Goal: Check status: Check status

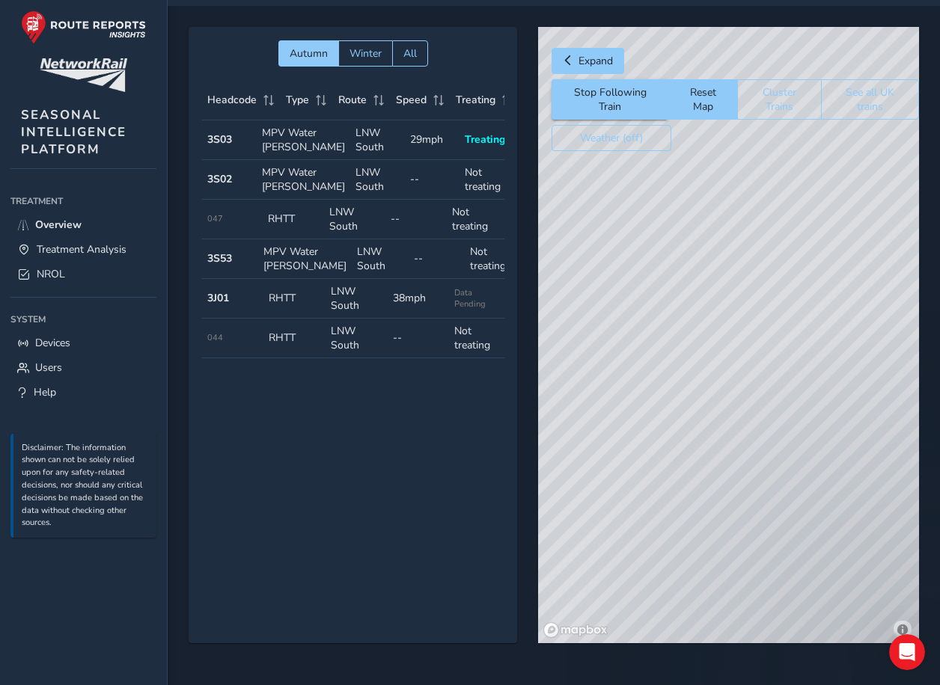
scroll to position [0, 127]
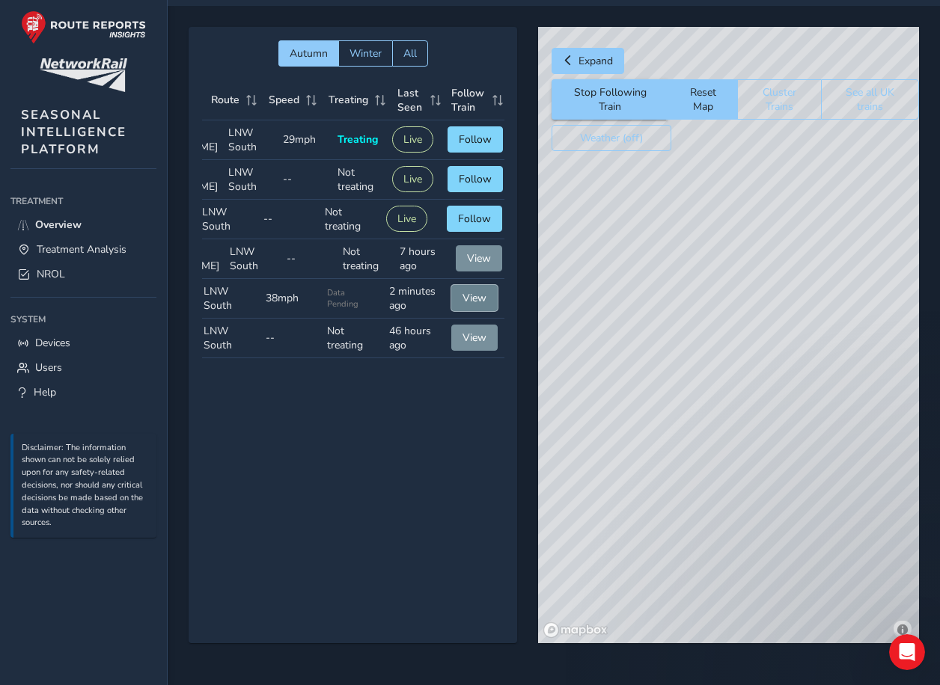
click at [476, 305] on span "View" at bounding box center [474, 298] width 24 height 14
click at [484, 311] on button "View" at bounding box center [474, 298] width 46 height 26
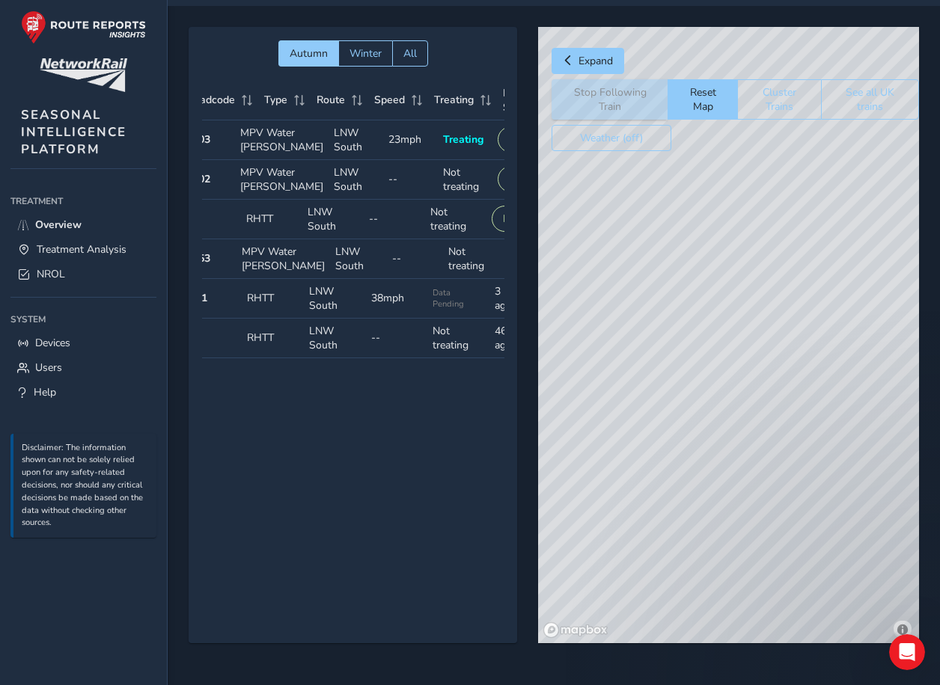
scroll to position [0, 0]
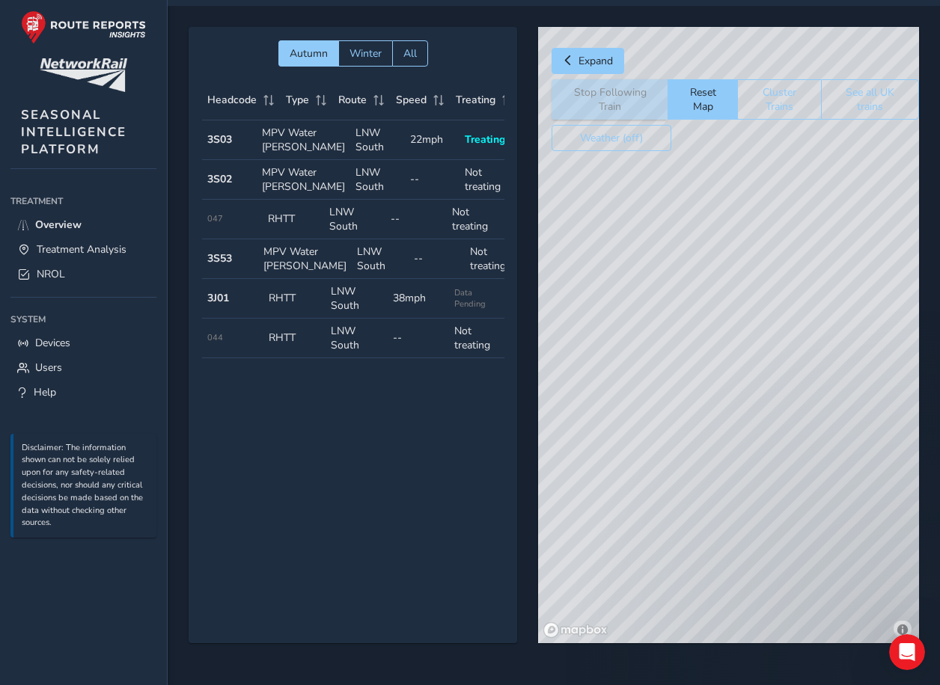
click at [215, 305] on strong "3J01" at bounding box center [218, 298] width 22 height 14
click at [450, 319] on td "Treating Data Pending" at bounding box center [480, 299] width 62 height 40
click at [397, 319] on td "Speed 38mph" at bounding box center [419, 299] width 62 height 40
drag, startPoint x: 397, startPoint y: 340, endPoint x: 461, endPoint y: 341, distance: 64.4
click at [462, 310] on span "Data Pending" at bounding box center [480, 298] width 52 height 22
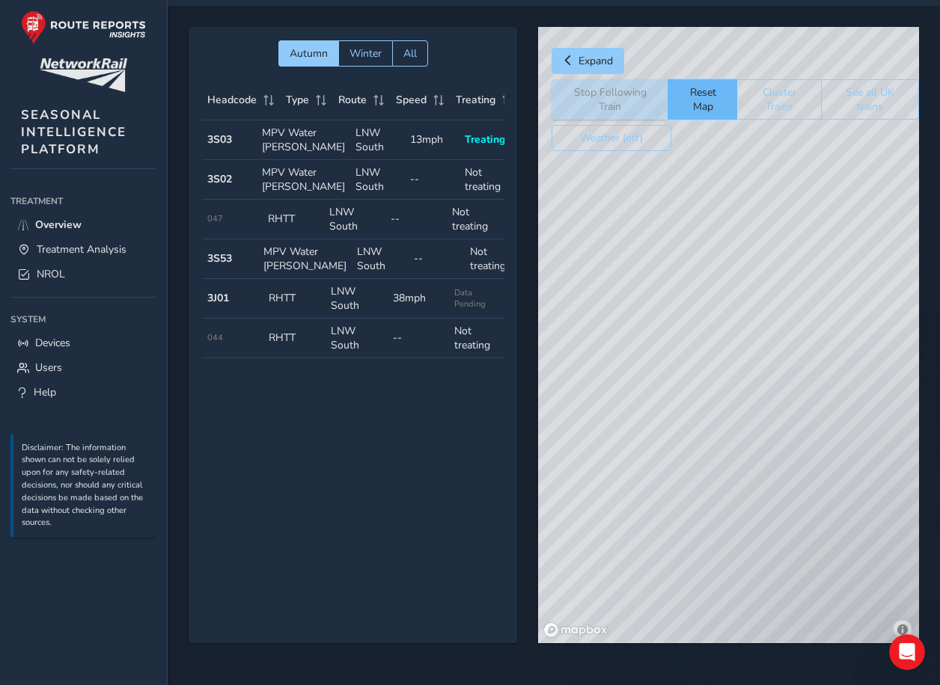
click at [710, 94] on button "Reset Map" at bounding box center [702, 99] width 70 height 40
click at [860, 450] on div "© Mapbox © OpenStreetMap Improve this map" at bounding box center [728, 335] width 381 height 617
click at [703, 99] on button "Reset Map" at bounding box center [702, 99] width 70 height 40
drag, startPoint x: 780, startPoint y: 207, endPoint x: 544, endPoint y: 353, distance: 277.8
click at [840, 492] on div "© Mapbox © OpenStreetMap Improve this map" at bounding box center [728, 335] width 381 height 617
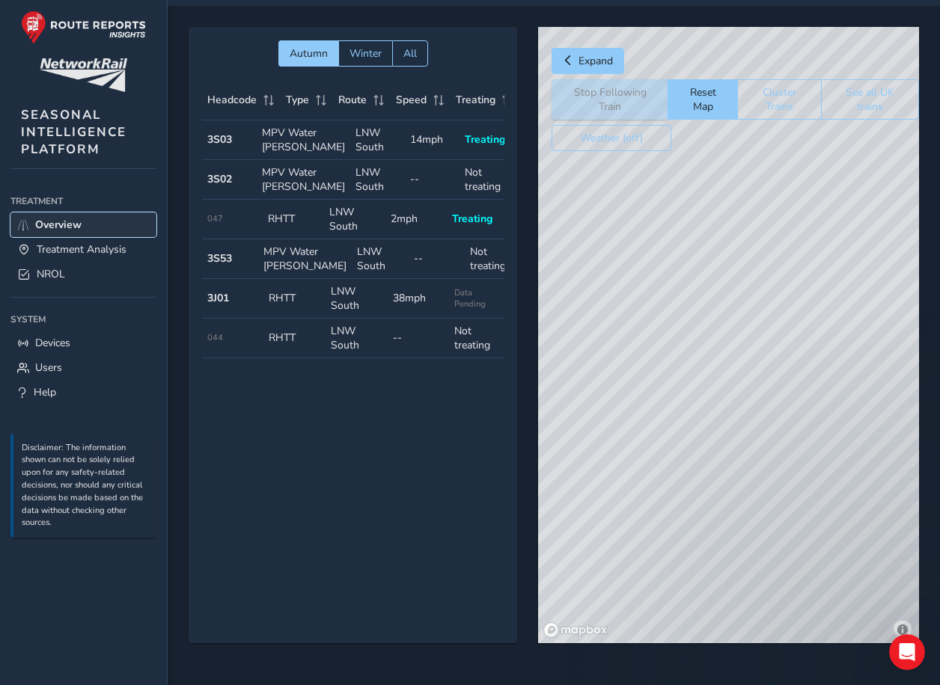
click at [54, 225] on span "Overview" at bounding box center [58, 225] width 46 height 14
click at [88, 251] on span "Treatment Analysis" at bounding box center [82, 249] width 90 height 14
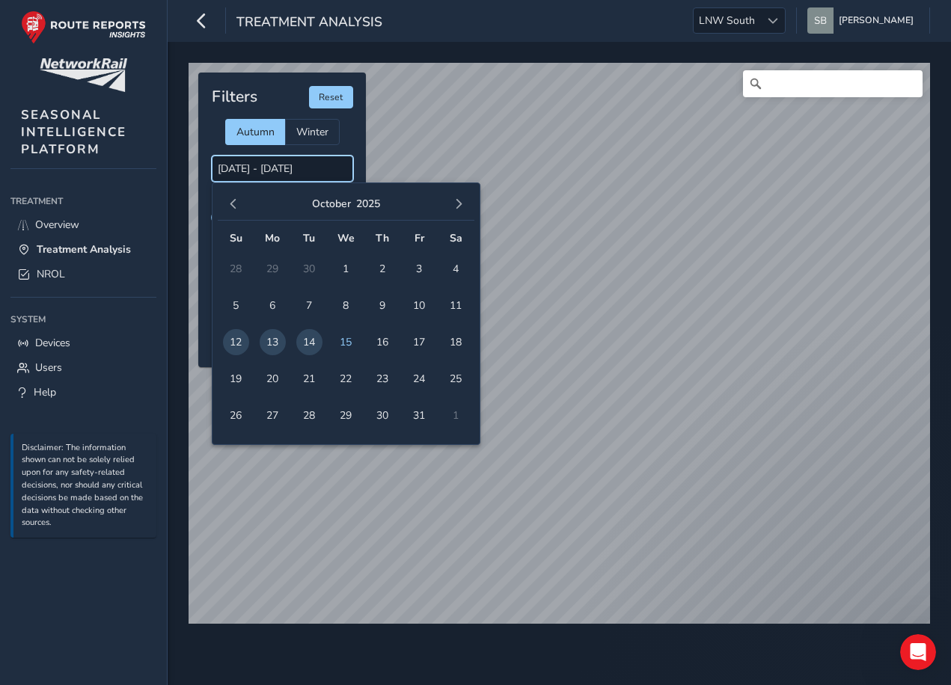
click at [312, 177] on input "[DATE] - [DATE]" at bounding box center [282, 169] width 141 height 26
click at [340, 340] on span "15" at bounding box center [346, 342] width 26 height 26
click at [351, 340] on span "15" at bounding box center [346, 342] width 26 height 26
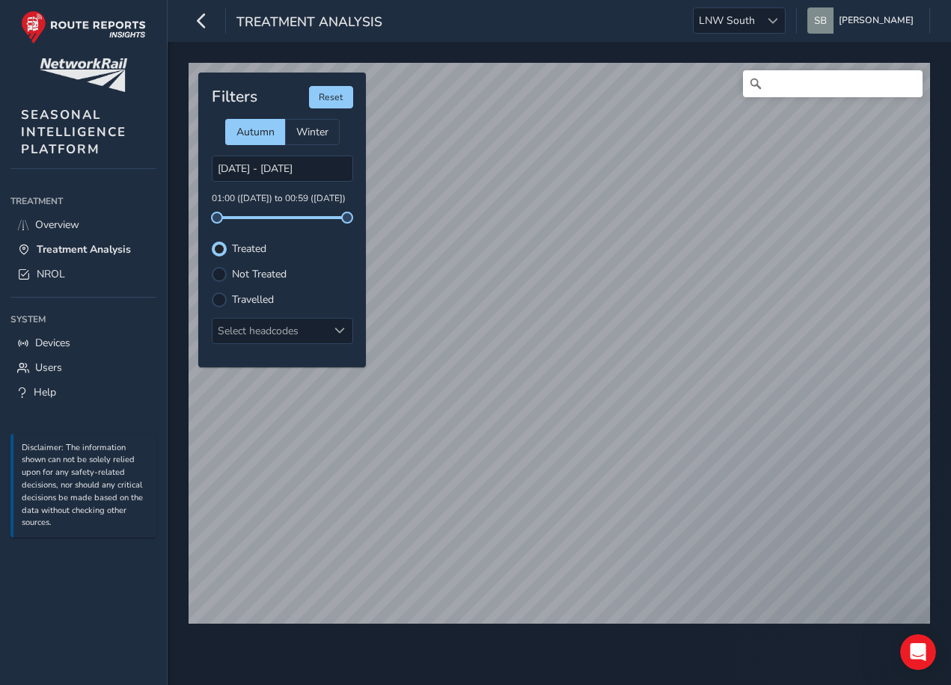
click at [351, 340] on span "15" at bounding box center [346, 342] width 26 height 26
click at [343, 328] on span at bounding box center [339, 330] width 10 height 10
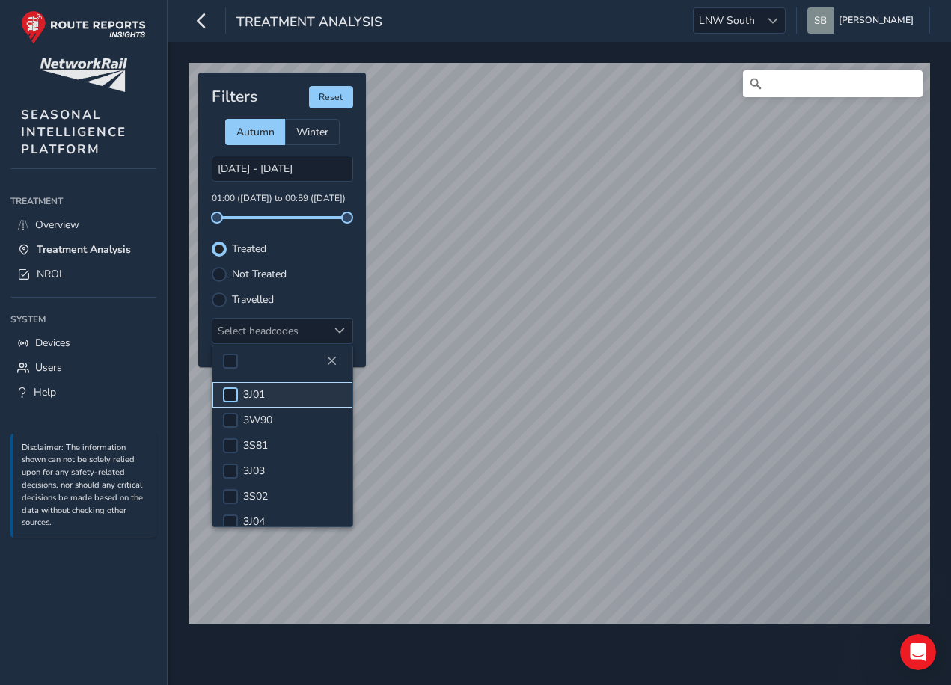
click at [232, 391] on div at bounding box center [230, 395] width 15 height 15
click at [344, 102] on button "Reset" at bounding box center [331, 97] width 44 height 22
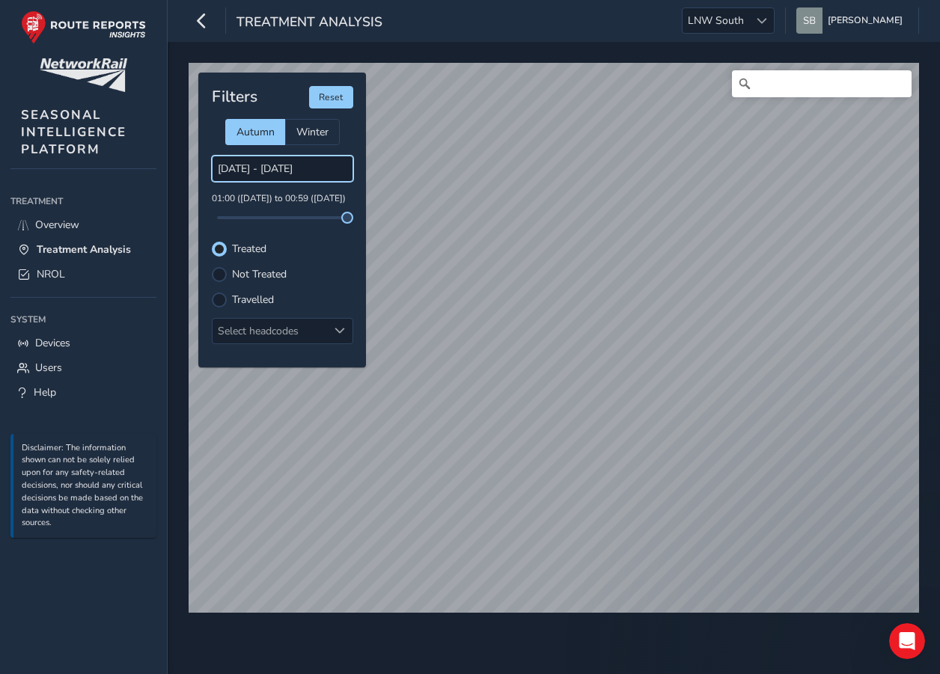
click at [322, 171] on input "[DATE] - [DATE]" at bounding box center [282, 169] width 141 height 26
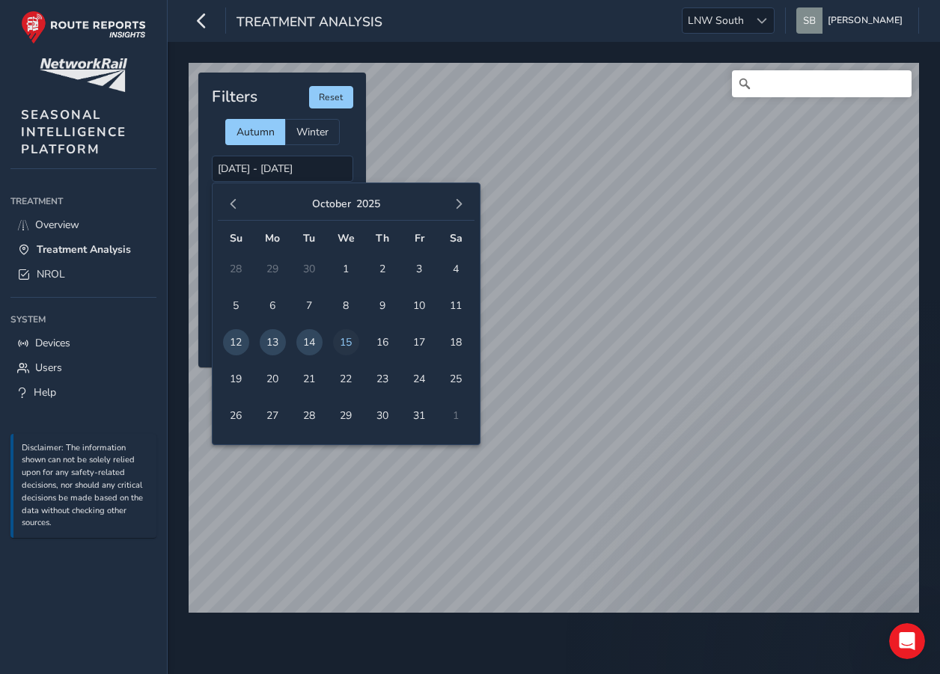
click at [343, 345] on span "15" at bounding box center [346, 342] width 26 height 26
type input "[DATE] - [DATE]"
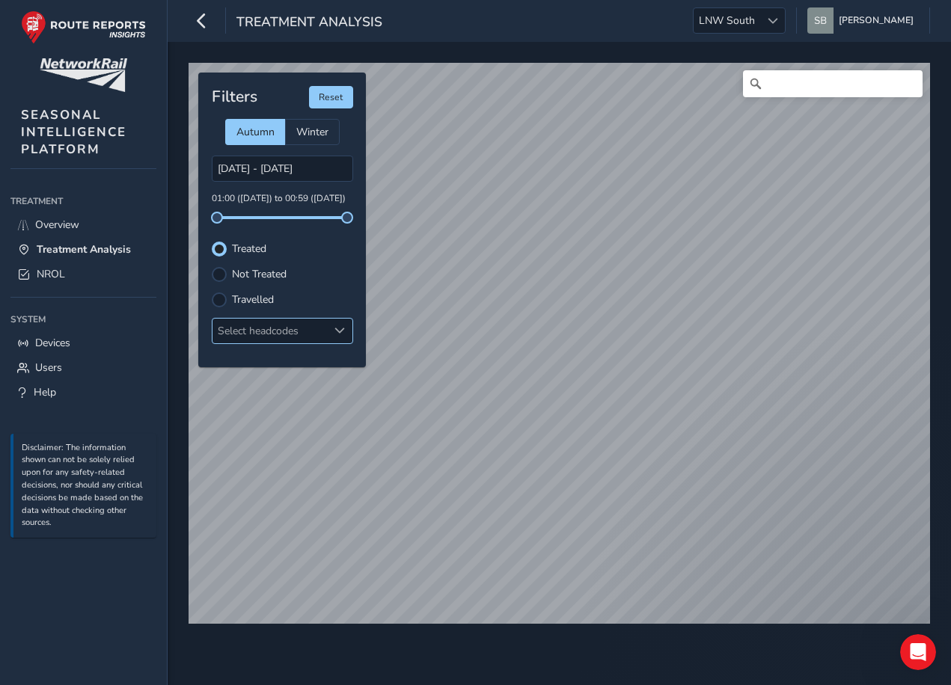
drag, startPoint x: 343, startPoint y: 345, endPoint x: 340, endPoint y: 330, distance: 15.3
click at [340, 330] on span at bounding box center [339, 330] width 10 height 10
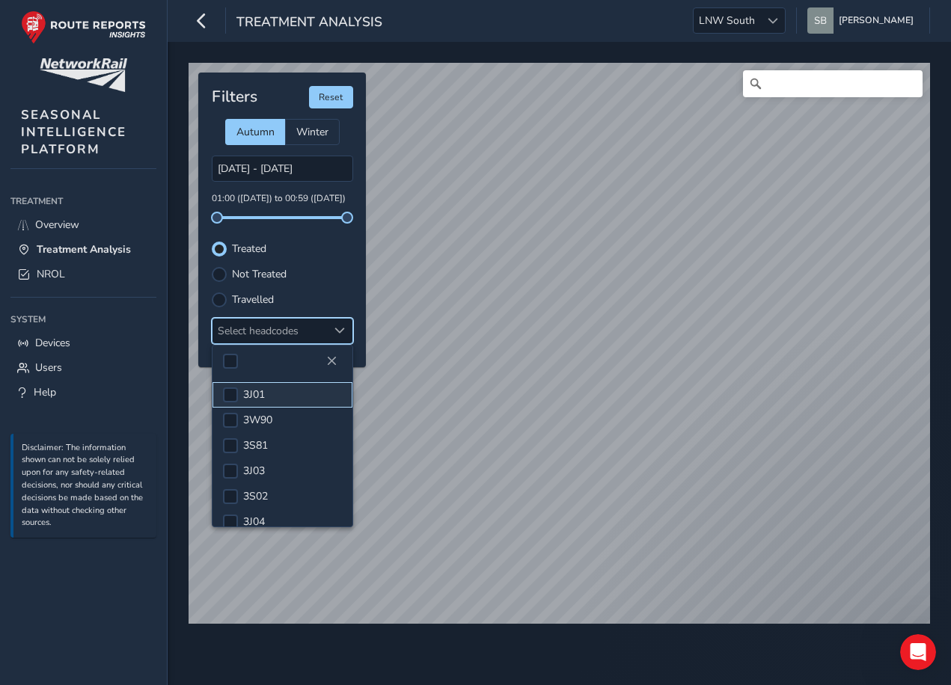
click at [248, 391] on span "3J01" at bounding box center [254, 395] width 22 height 14
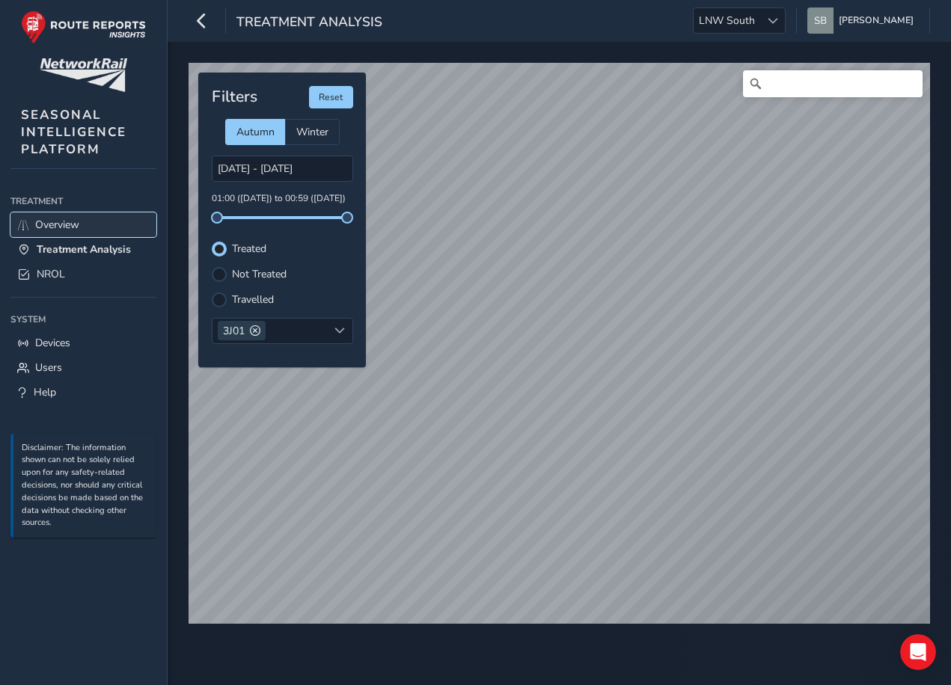
click at [55, 226] on span "Overview" at bounding box center [57, 225] width 44 height 14
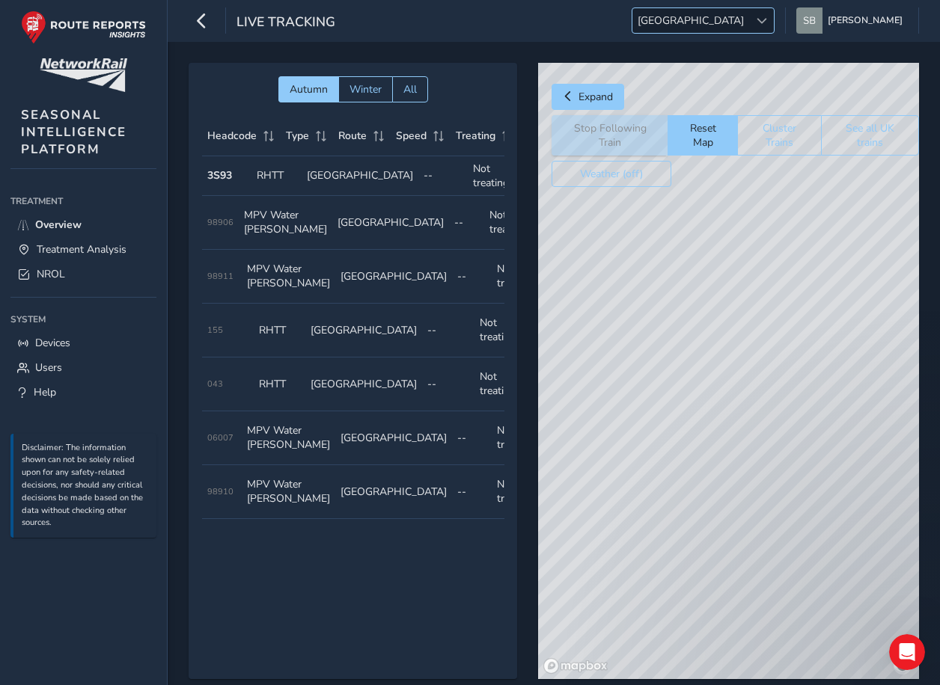
click at [767, 23] on span at bounding box center [761, 21] width 10 height 10
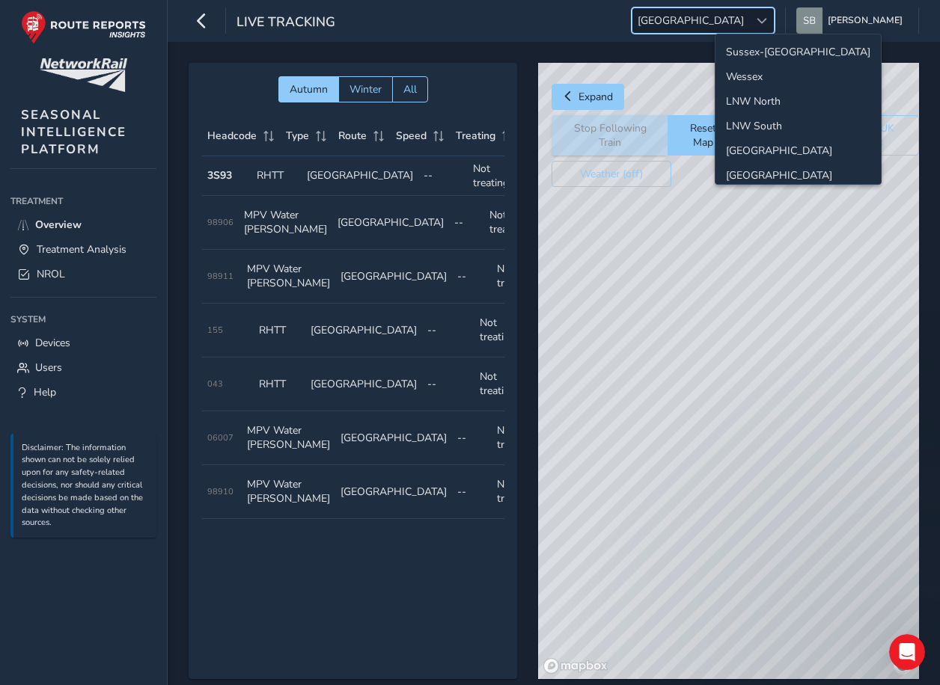
scroll to position [53, 0]
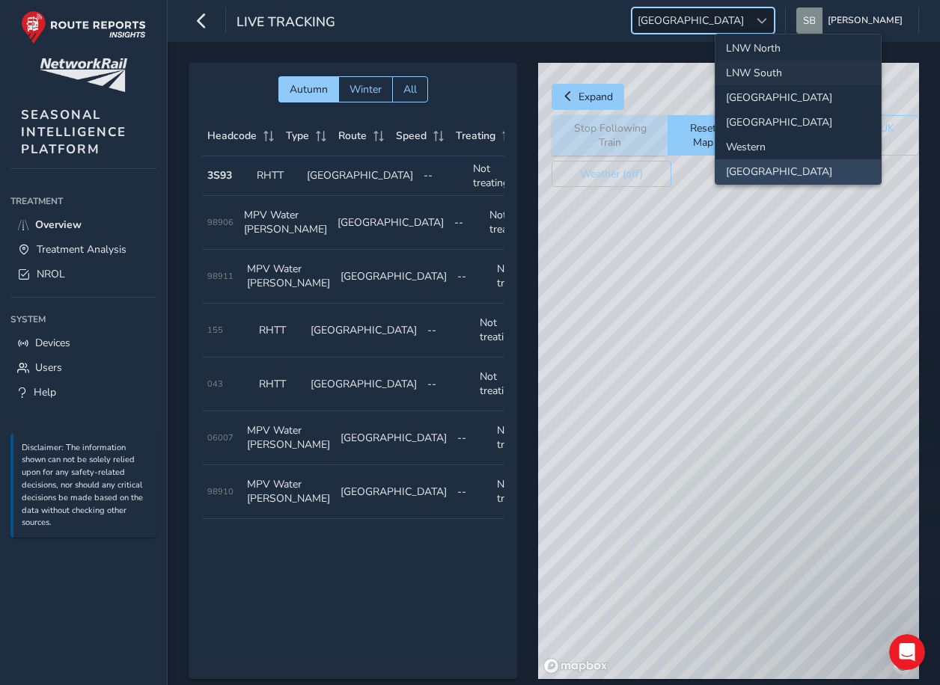
click at [756, 69] on li "LNW South" at bounding box center [797, 73] width 165 height 25
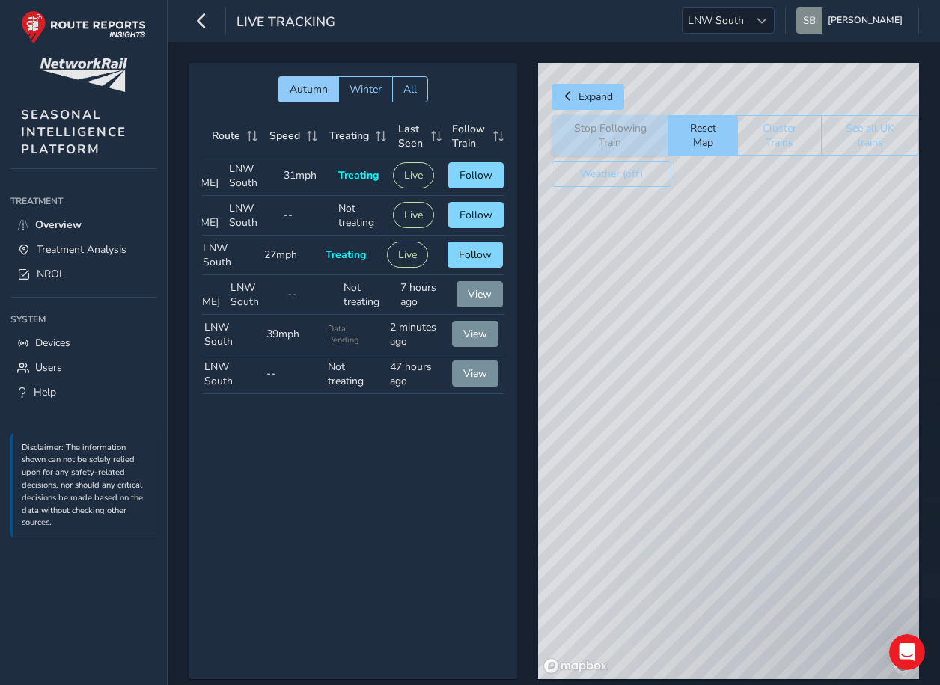
scroll to position [0, 127]
click at [489, 347] on button "View" at bounding box center [474, 334] width 46 height 26
drag, startPoint x: 802, startPoint y: 457, endPoint x: 755, endPoint y: 467, distance: 48.1
click at [755, 467] on div "© Mapbox © OpenStreetMap Improve this map © Maxar" at bounding box center [728, 371] width 381 height 617
drag, startPoint x: 696, startPoint y: 366, endPoint x: 765, endPoint y: 354, distance: 69.9
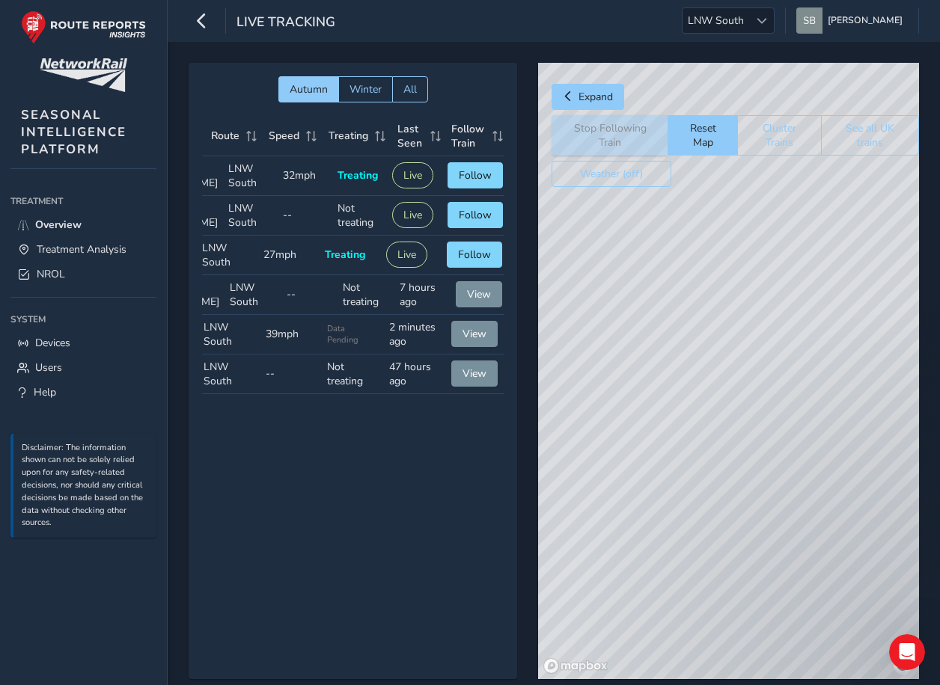
click at [802, 345] on div "© Mapbox © OpenStreetMap Improve this map" at bounding box center [728, 371] width 381 height 617
click at [478, 183] on span "Follow" at bounding box center [475, 175] width 33 height 14
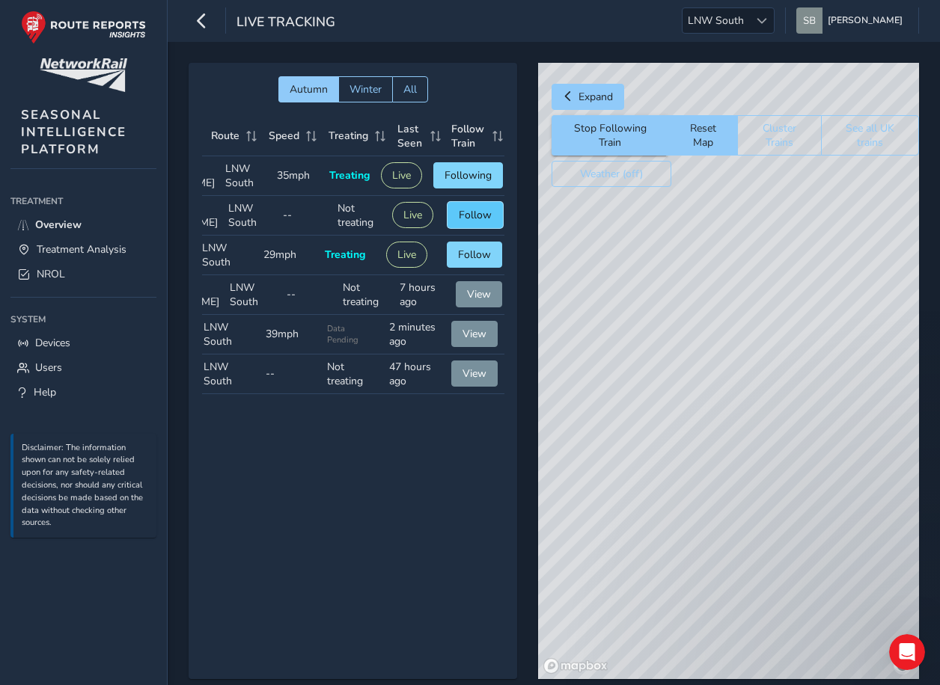
click at [459, 222] on span "Follow" at bounding box center [475, 215] width 33 height 14
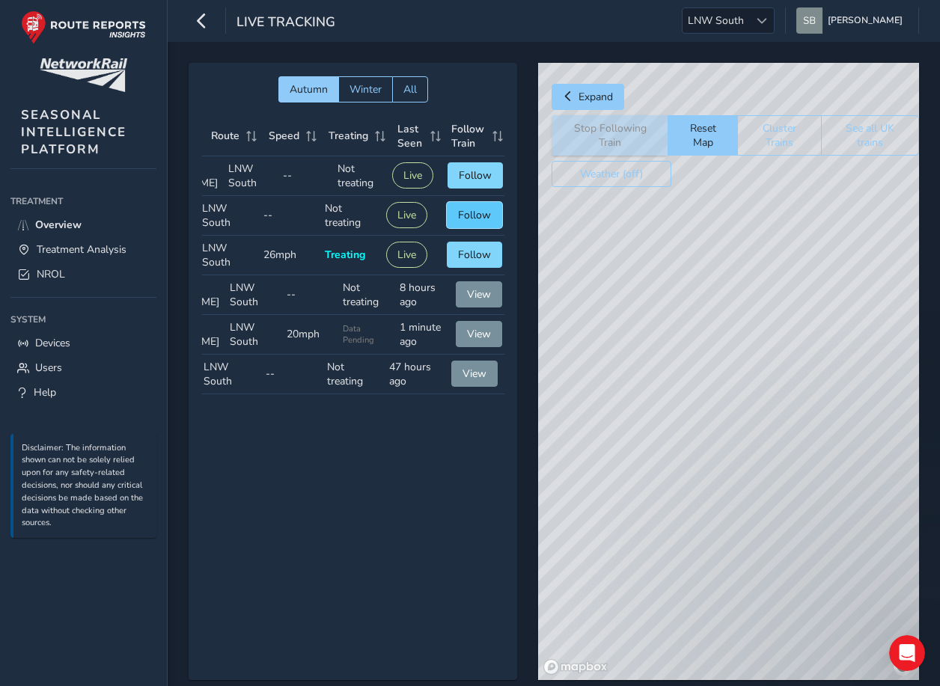
click at [465, 222] on span "Follow" at bounding box center [474, 215] width 33 height 14
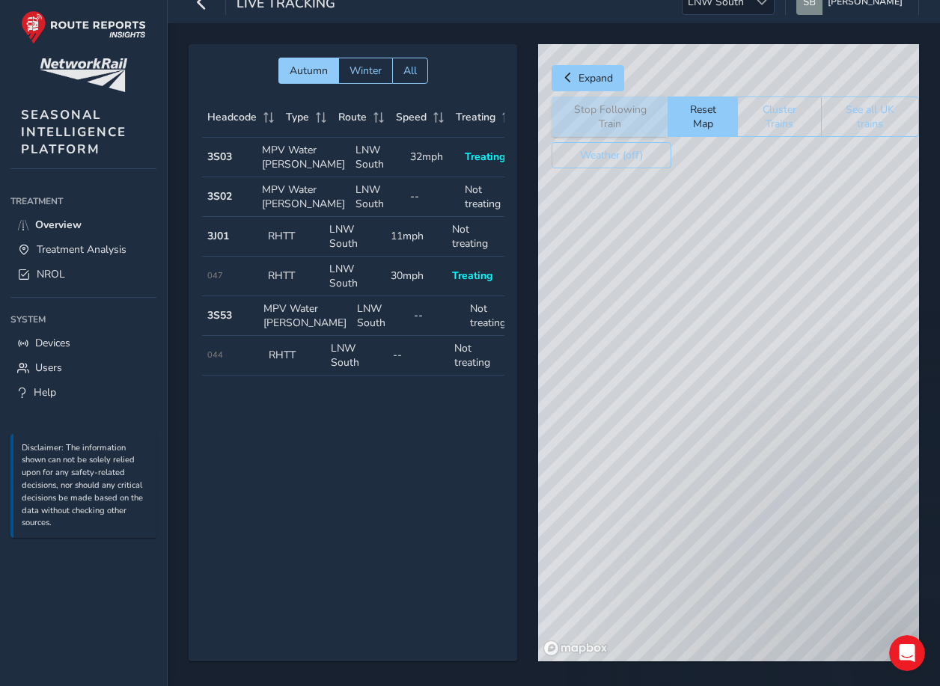
scroll to position [0, 0]
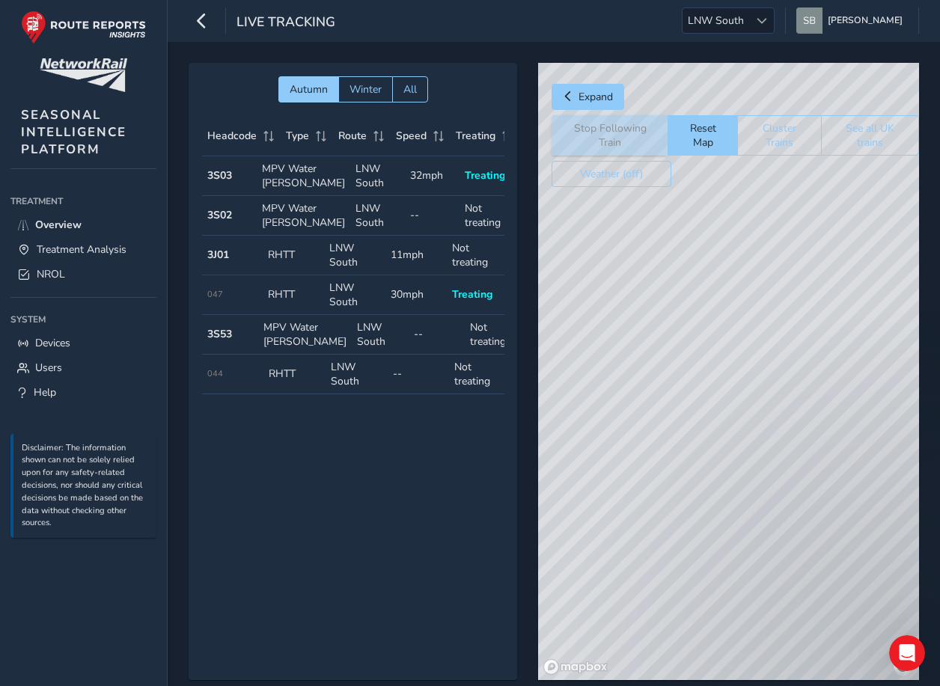
click at [398, 394] on td "Speed --" at bounding box center [419, 375] width 62 height 40
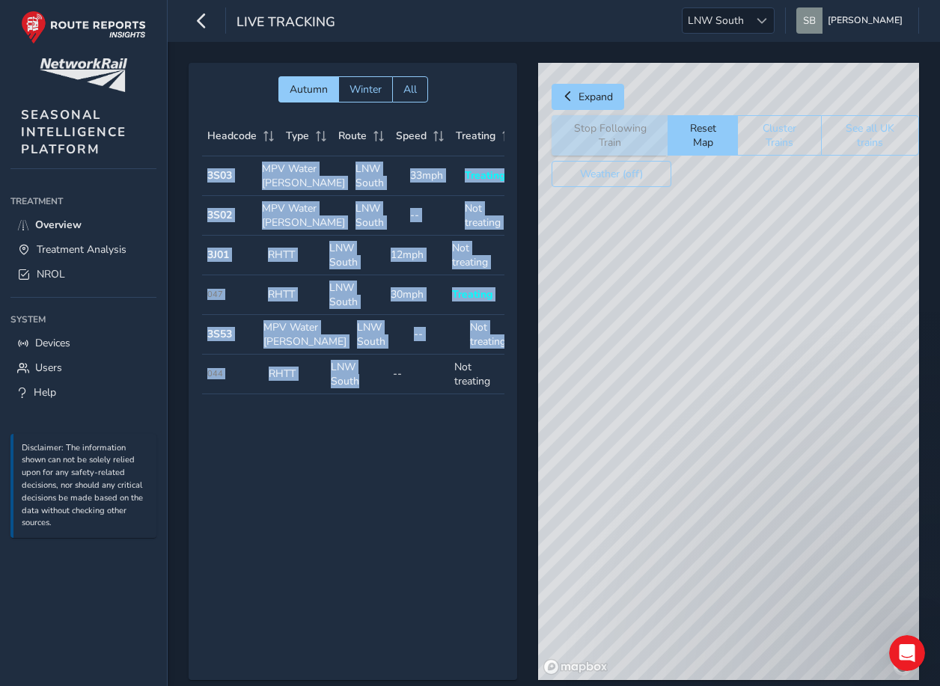
drag, startPoint x: 379, startPoint y: 436, endPoint x: 400, endPoint y: 438, distance: 20.3
click at [400, 394] on div "Headcode Type Route Speed Treating Last Seen Follow Train Headcode 3S03 Type MP…" at bounding box center [353, 256] width 302 height 278
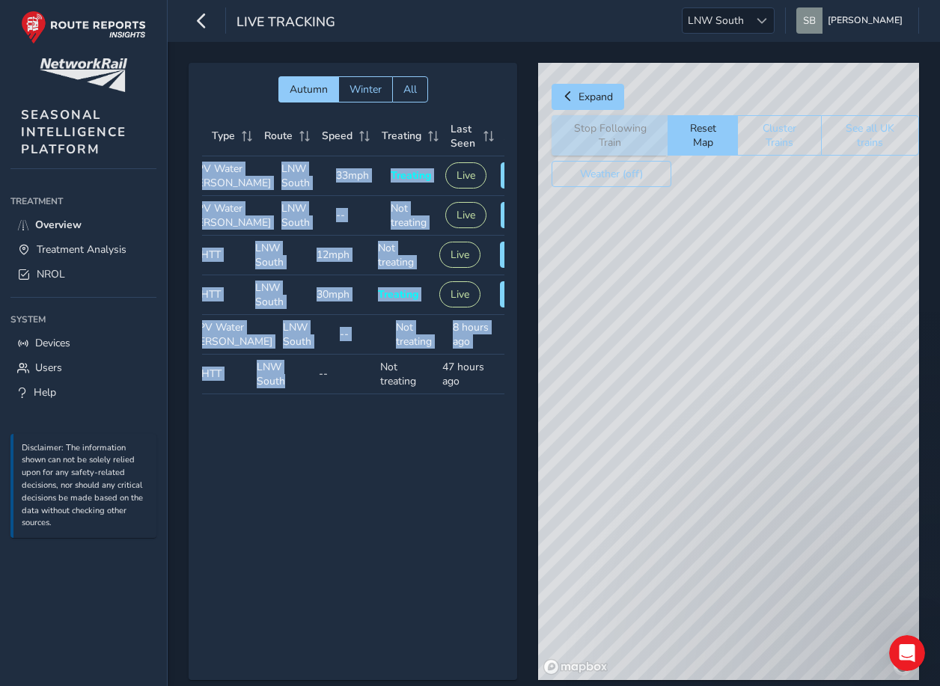
scroll to position [0, 127]
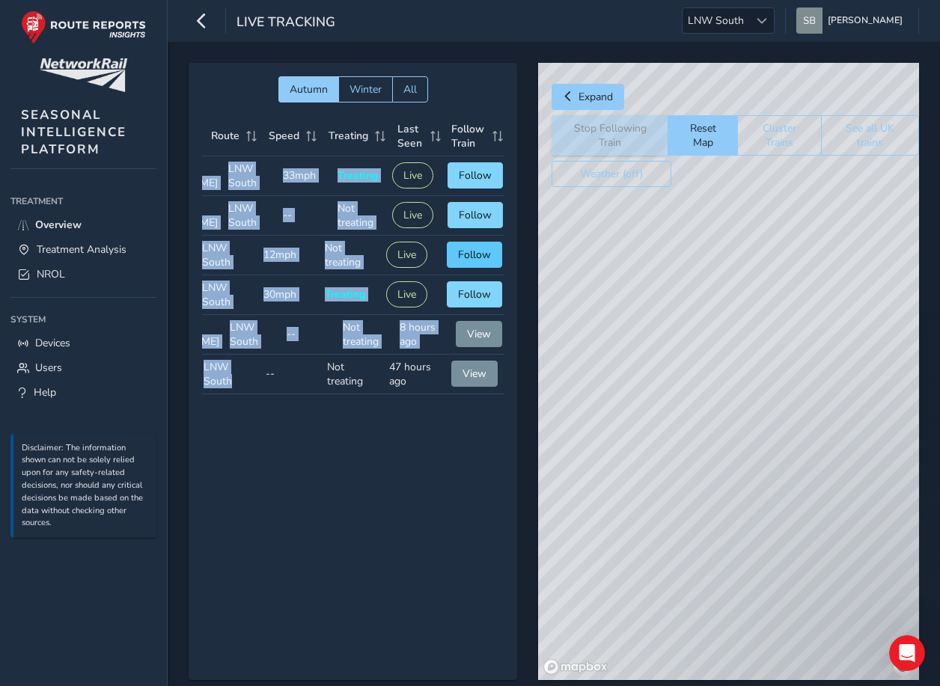
click at [463, 262] on span "Follow" at bounding box center [474, 255] width 33 height 14
drag, startPoint x: 859, startPoint y: 403, endPoint x: 702, endPoint y: 418, distance: 157.8
click at [702, 418] on div "© Mapbox © OpenStreetMap Improve this map" at bounding box center [728, 371] width 381 height 617
drag, startPoint x: 878, startPoint y: 272, endPoint x: 664, endPoint y: 283, distance: 214.3
click at [664, 283] on div "© Mapbox © OpenStreetMap Improve this map" at bounding box center [728, 371] width 381 height 617
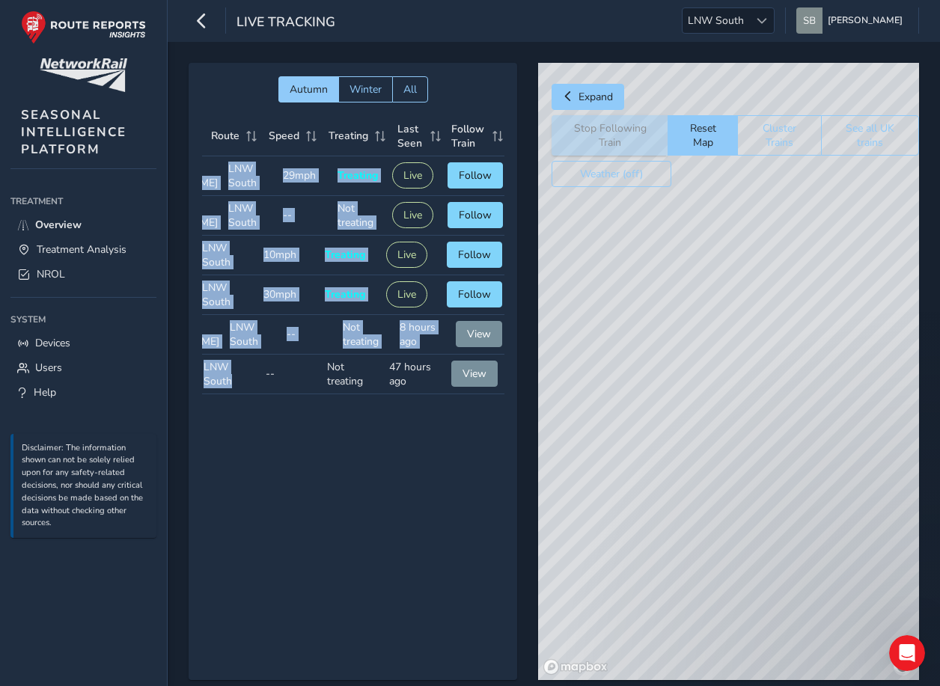
drag, startPoint x: 881, startPoint y: 296, endPoint x: 522, endPoint y: 359, distance: 364.6
click at [522, 359] on div "Autumn Winter All Headcode Type Route Speed Treating Last Seen Follow Train Hea…" at bounding box center [554, 382] width 730 height 638
drag, startPoint x: 835, startPoint y: 308, endPoint x: 445, endPoint y: 373, distance: 395.1
click at [445, 373] on div "Autumn Winter All Headcode Type Route Speed Treating Last Seen Follow Train Hea…" at bounding box center [554, 382] width 730 height 638
drag, startPoint x: 786, startPoint y: 317, endPoint x: 855, endPoint y: 394, distance: 102.8
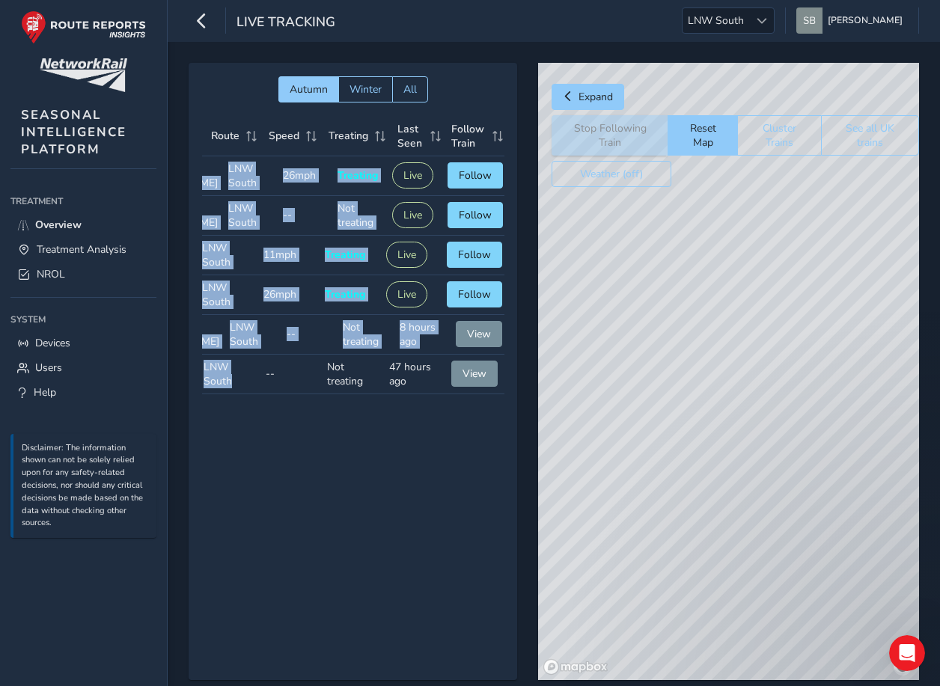
click at [855, 394] on div "© Mapbox © OpenStreetMap Improve this map" at bounding box center [728, 371] width 381 height 617
drag, startPoint x: 670, startPoint y: 405, endPoint x: 1068, endPoint y: 210, distance: 443.1
click at [939, 210] on html "Live Tracking LNW South LNW South Stuart Brown Colour Scheme: Dark Dim Light Lo…" at bounding box center [470, 343] width 940 height 686
drag, startPoint x: 643, startPoint y: 410, endPoint x: 925, endPoint y: 257, distance: 320.4
click at [923, 258] on div "Autumn Winter All Headcode Type Route Speed Treating Last Seen Follow Train Hea…" at bounding box center [554, 382] width 772 height 680
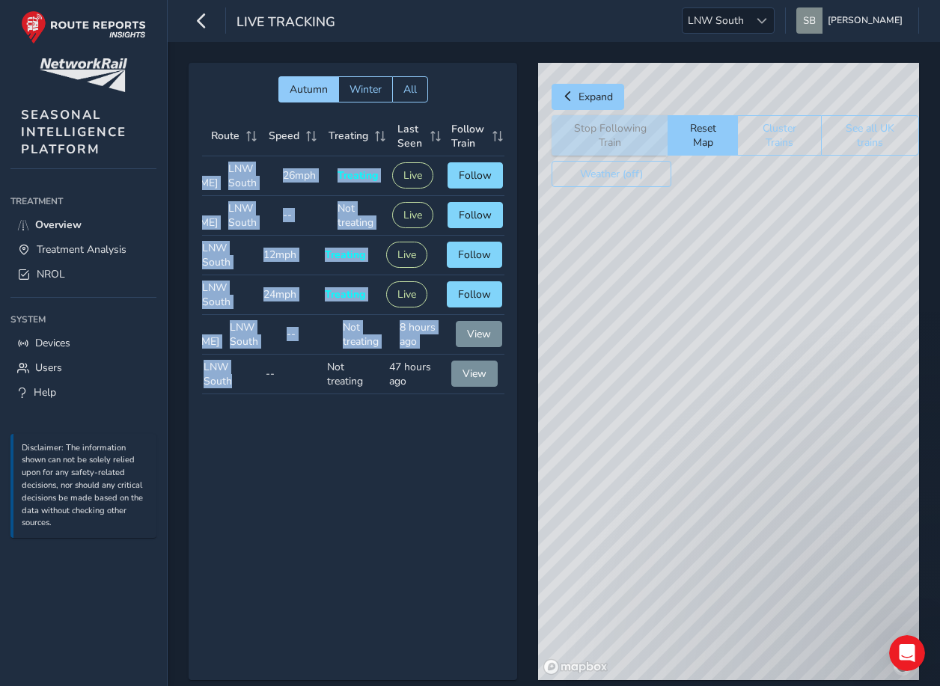
drag, startPoint x: 847, startPoint y: 388, endPoint x: 791, endPoint y: 376, distance: 57.4
click at [800, 376] on div "© Mapbox © OpenStreetMap Improve this map" at bounding box center [728, 371] width 381 height 617
drag, startPoint x: 892, startPoint y: 424, endPoint x: 813, endPoint y: 384, distance: 88.0
click at [813, 384] on div "© Mapbox © OpenStreetMap Improve this map" at bounding box center [728, 371] width 381 height 617
drag, startPoint x: 740, startPoint y: 290, endPoint x: 827, endPoint y: 411, distance: 148.5
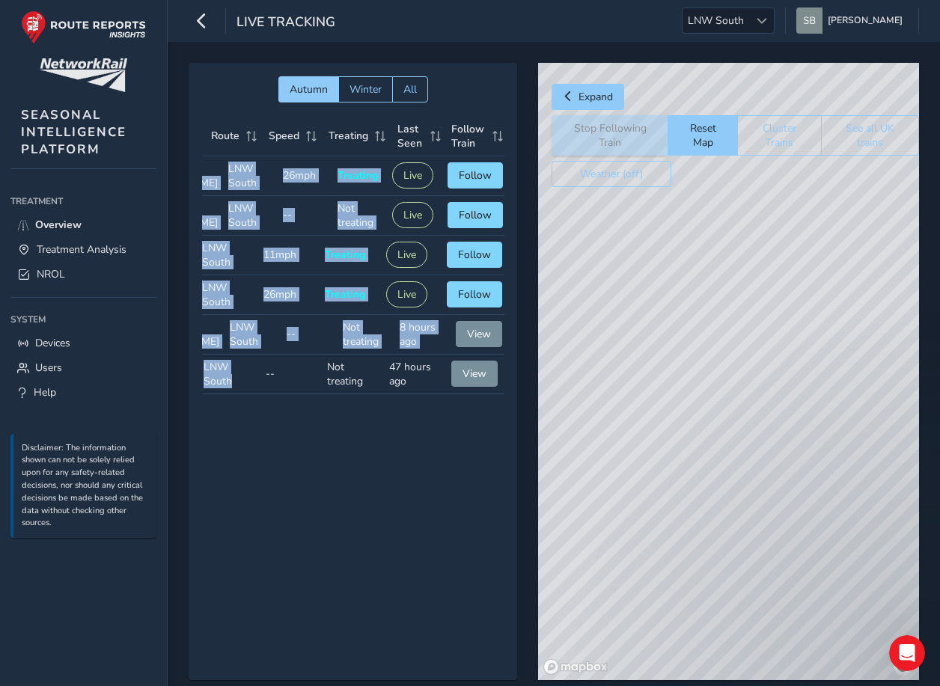
click at [844, 432] on div "© Mapbox © OpenStreetMap Improve this map" at bounding box center [728, 371] width 381 height 617
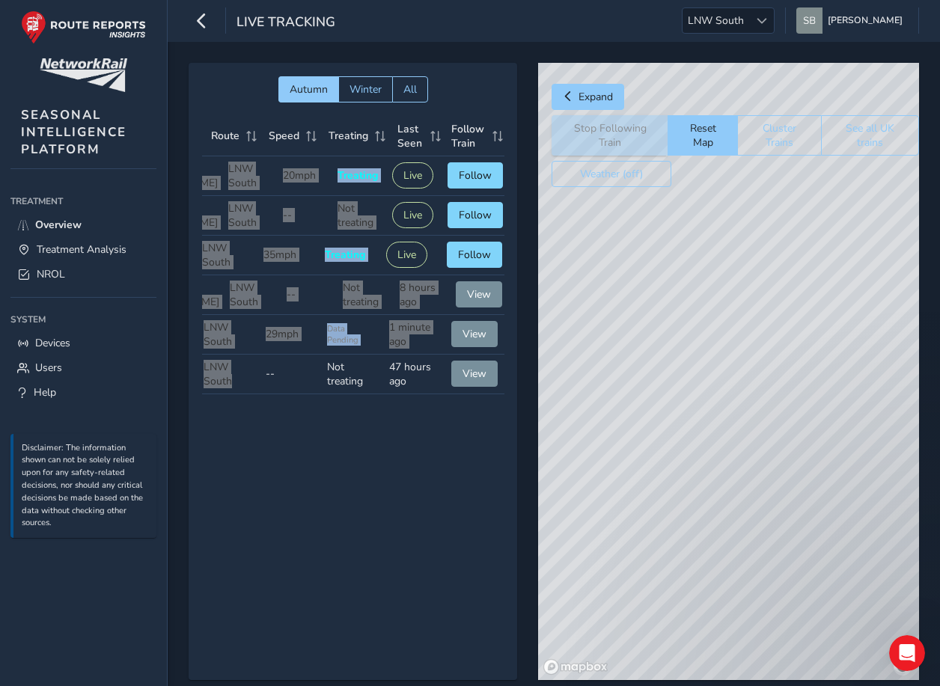
click at [691, 371] on div "© Mapbox © OpenStreetMap Improve this map" at bounding box center [728, 371] width 381 height 617
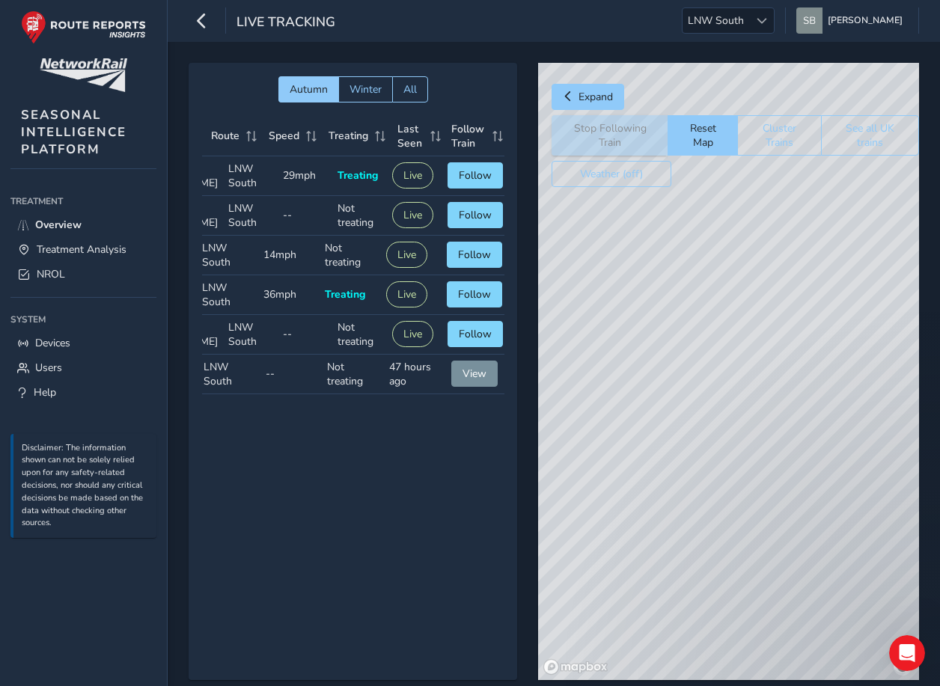
drag, startPoint x: 346, startPoint y: 487, endPoint x: 337, endPoint y: 480, distance: 11.2
click at [342, 484] on div "Autumn Winter All Headcode Type Route Speed Treating Last Seen Follow Train Hea…" at bounding box center [353, 371] width 328 height 617
click at [404, 268] on button "Live" at bounding box center [406, 255] width 41 height 26
click at [474, 262] on span "Follow" at bounding box center [474, 255] width 33 height 14
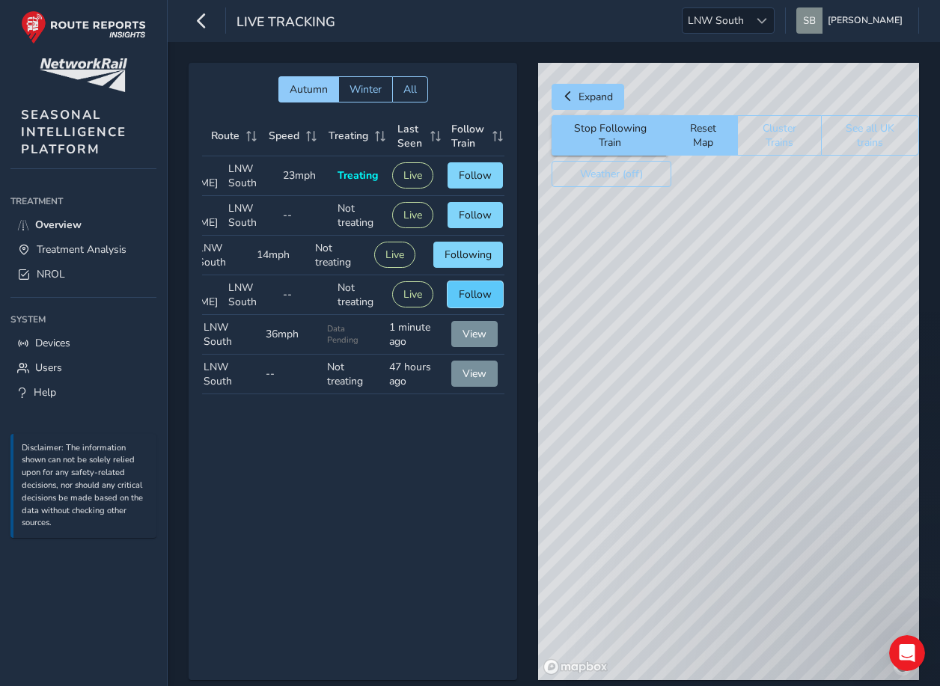
click at [462, 302] on span "Follow" at bounding box center [475, 294] width 33 height 14
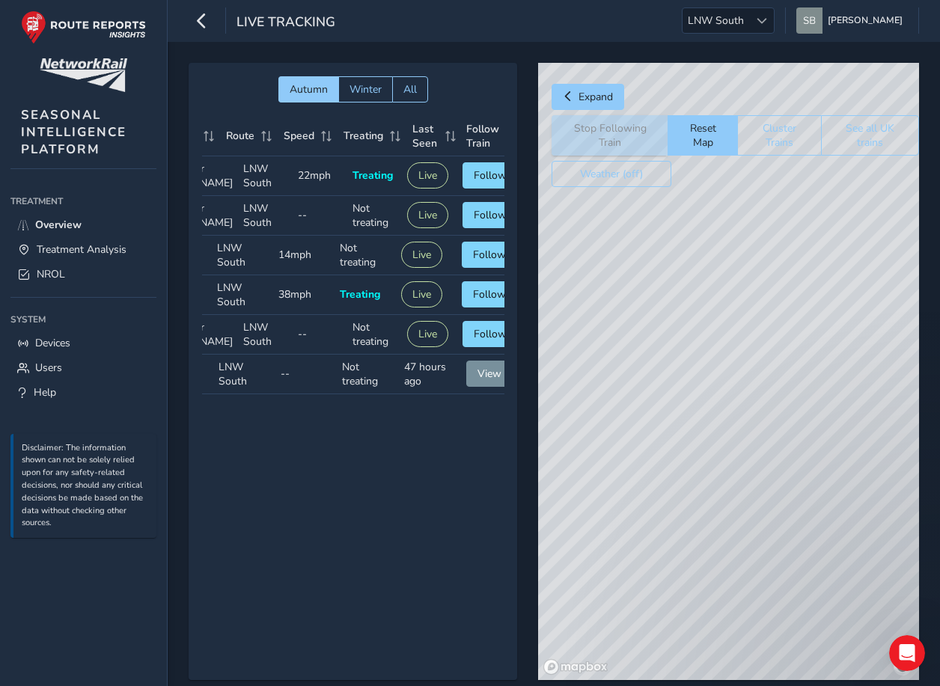
scroll to position [0, 115]
click at [730, 361] on div "© Mapbox © OpenStreetMap Improve this map © Maxar" at bounding box center [728, 371] width 381 height 617
